Goal: Transaction & Acquisition: Purchase product/service

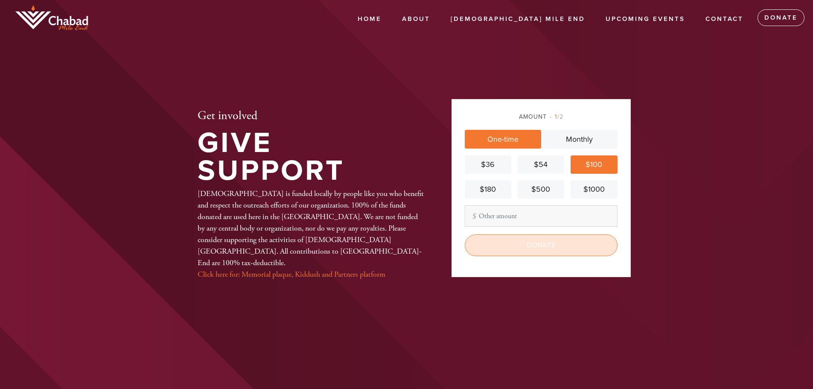
click at [549, 244] on input "Donate" at bounding box center [540, 244] width 153 height 21
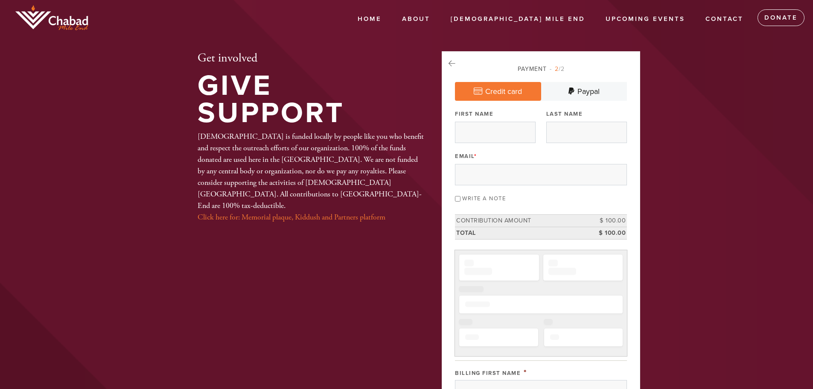
click at [506, 88] on link "Credit card" at bounding box center [498, 91] width 86 height 19
click at [501, 129] on input "First Name" at bounding box center [495, 132] width 81 height 21
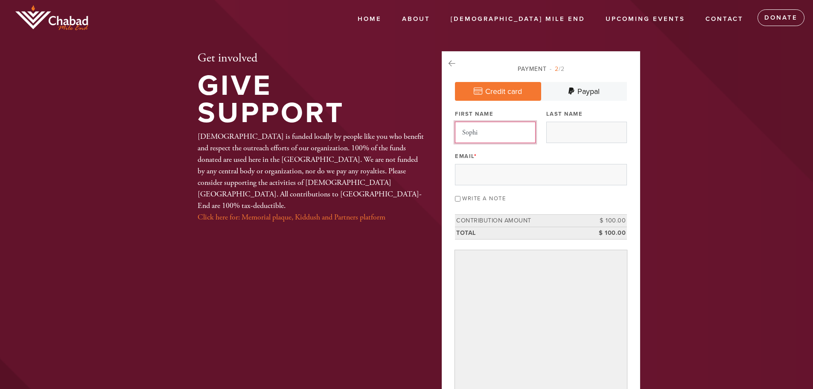
click at [500, 132] on input "Sophi" at bounding box center [495, 132] width 81 height 21
type input "[PERSON_NAME]"
click at [588, 135] on input "Last Name" at bounding box center [586, 132] width 81 height 21
type input "Jama"
click at [529, 173] on input "Email *" at bounding box center [541, 174] width 172 height 21
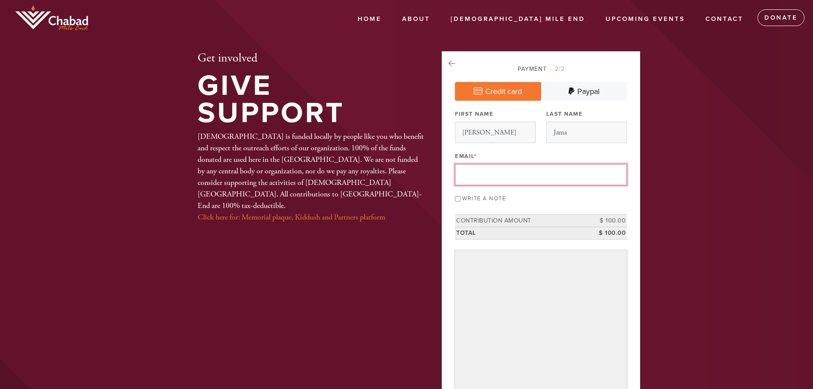
type input "[EMAIL_ADDRESS][DOMAIN_NAME]"
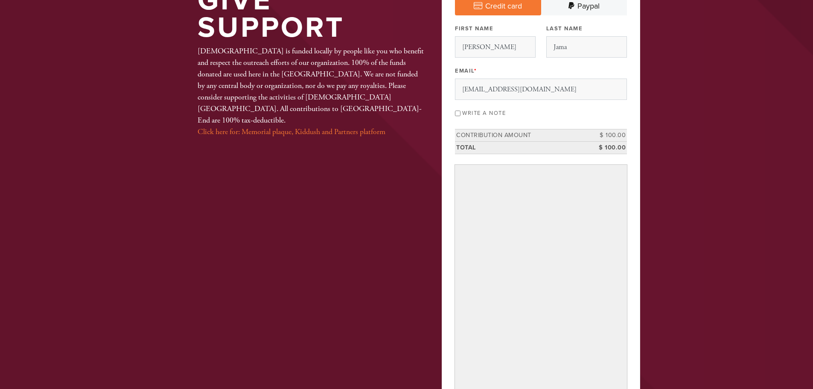
scroll to position [299, 0]
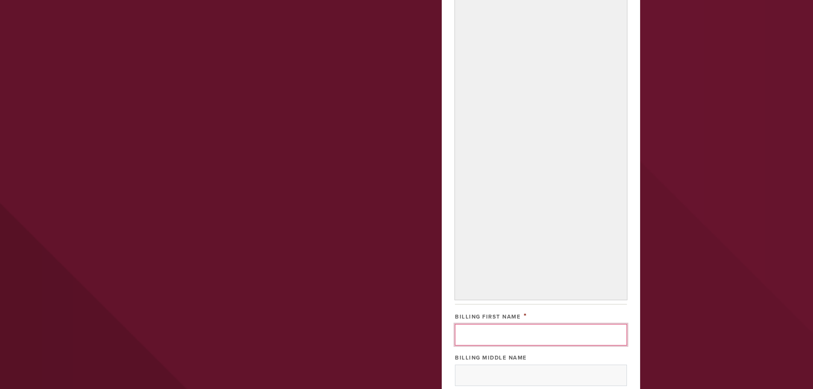
click at [594, 333] on input "Billing First Name" at bounding box center [541, 334] width 172 height 21
type input "[PERSON_NAME]"
click at [552, 354] on div "Billing Middle Name" at bounding box center [541, 356] width 172 height 11
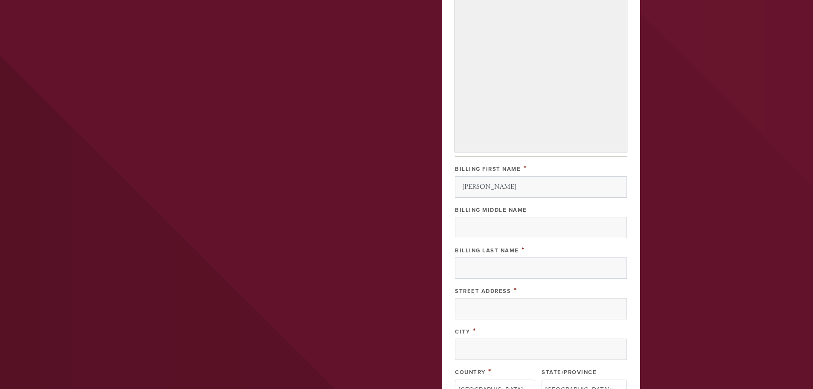
scroll to position [469, 0]
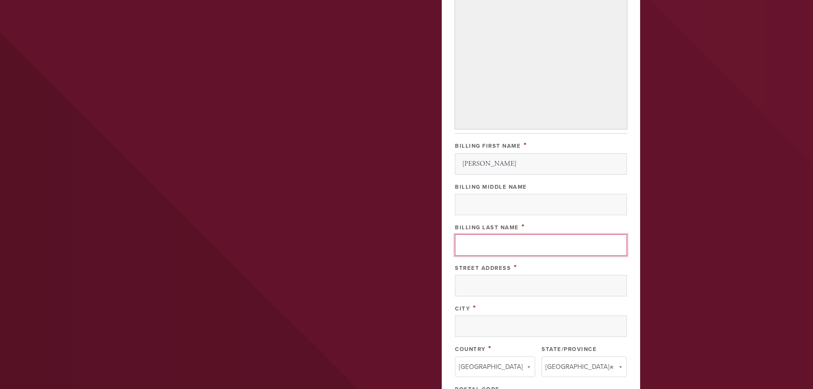
click at [502, 242] on input "Billing Last Name" at bounding box center [541, 244] width 172 height 21
type input "Jama"
click at [564, 223] on div "Billing Last Name *" at bounding box center [541, 226] width 172 height 11
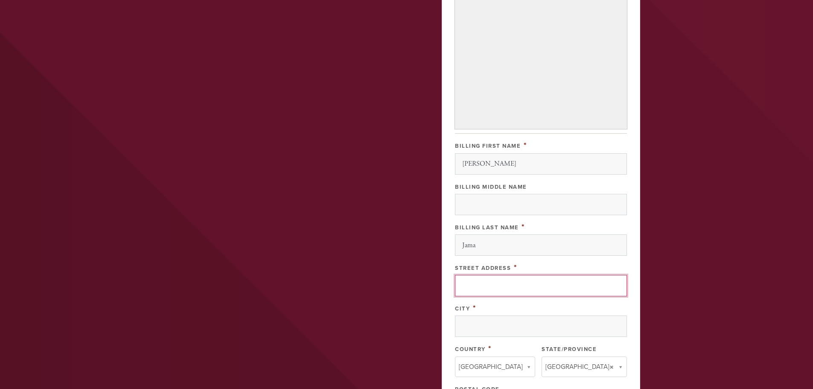
click at [522, 284] on input "Street Address" at bounding box center [541, 285] width 172 height 21
type input "5991 [PERSON_NAME]"
type input "Outremont"
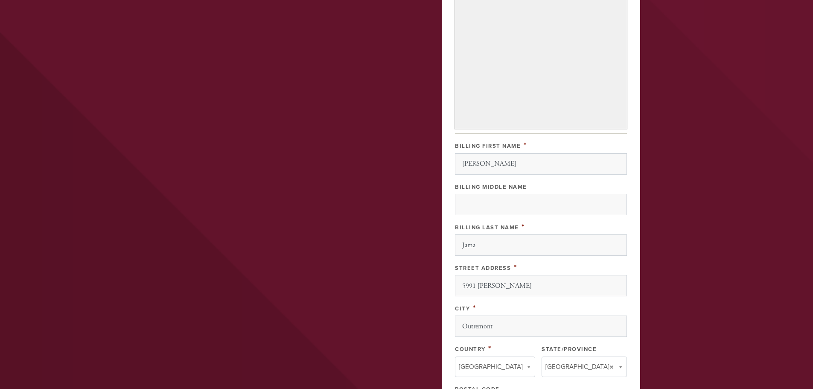
type input "[GEOGRAPHIC_DATA]"
type input "QC"
type input "H2V 3Y5"
type input "QC"
type input "[GEOGRAPHIC_DATA]"
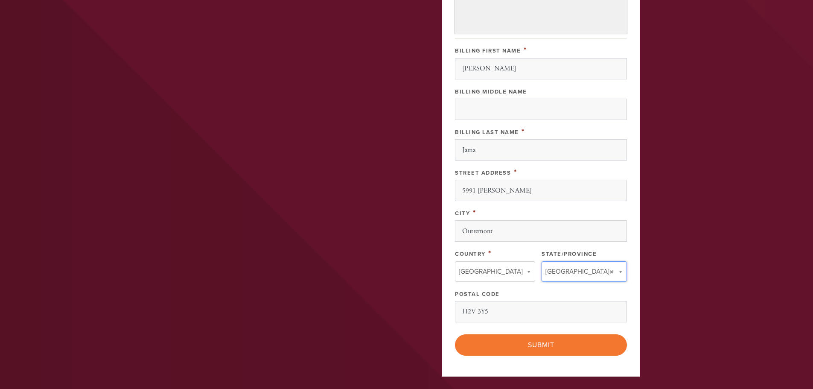
scroll to position [597, 0]
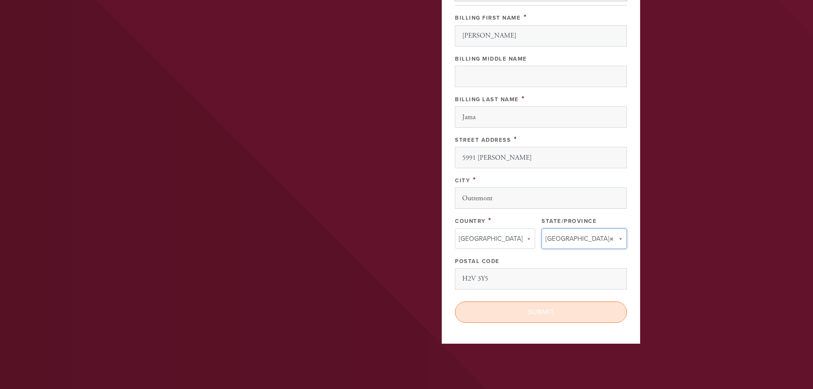
click at [545, 308] on input "Submit" at bounding box center [541, 311] width 172 height 21
